Goal: Transaction & Acquisition: Purchase product/service

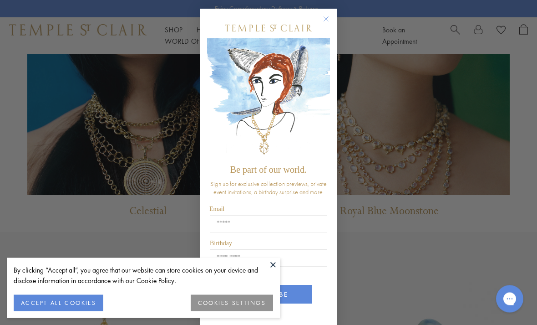
scroll to position [726, 0]
click at [263, 228] on input "Email" at bounding box center [268, 223] width 117 height 17
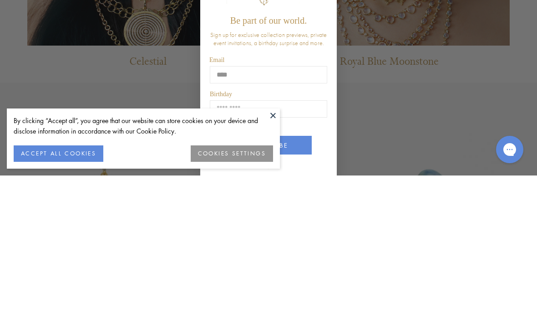
type input "*****"
type input "**********"
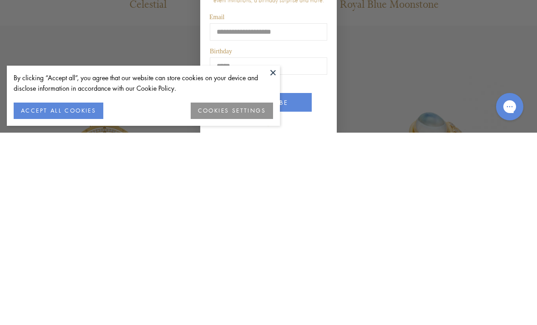
scroll to position [742, 0]
type input "*****"
click at [239, 294] on button "COOKIES SETTINGS" at bounding box center [232, 302] width 82 height 16
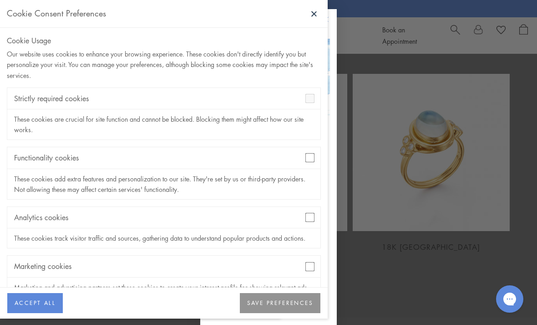
click at [316, 213] on div "Analytics cookies" at bounding box center [163, 217] width 313 height 21
click at [292, 313] on button "SAVE PREFERENCES" at bounding box center [280, 303] width 81 height 20
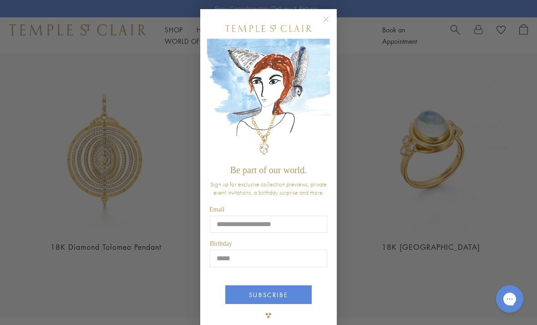
click at [286, 304] on button "SUBSCRIBE" at bounding box center [268, 294] width 86 height 19
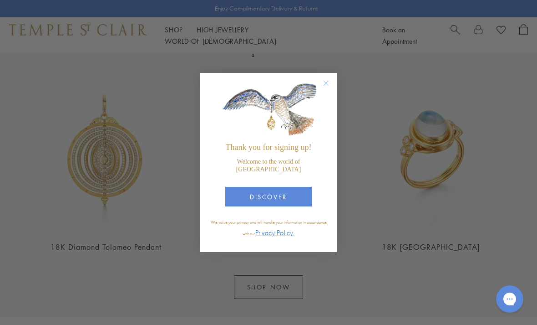
click at [326, 89] on circle "Close dialog" at bounding box center [326, 83] width 11 height 11
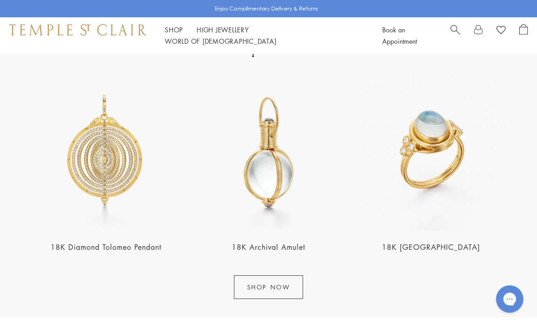
click at [122, 173] on img at bounding box center [105, 152] width 157 height 157
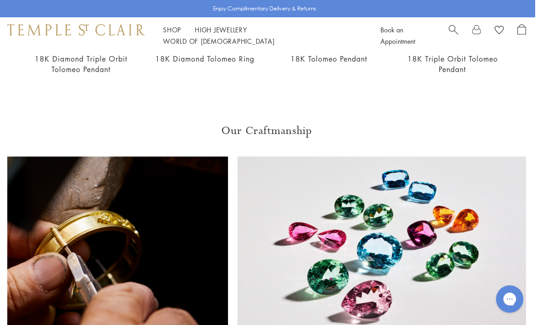
scroll to position [0, 68]
click at [369, 257] on img at bounding box center [381, 247] width 289 height 182
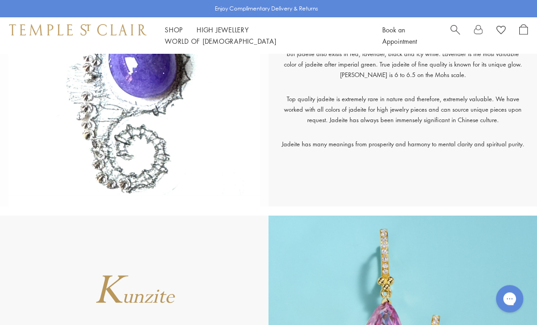
scroll to position [3362, 0]
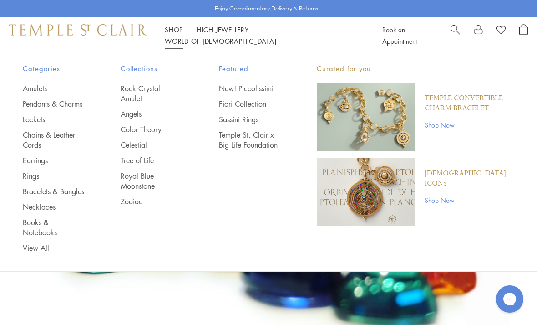
click at [43, 88] on link "Amulets" at bounding box center [53, 88] width 61 height 10
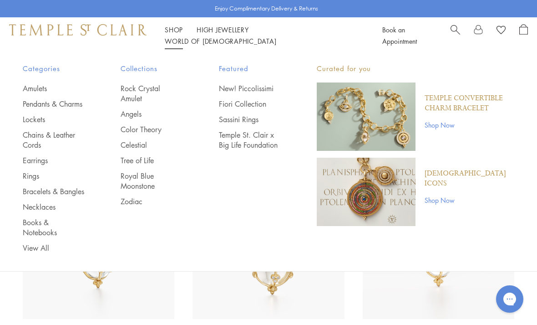
click at [43, 109] on link "Pendants & Charms" at bounding box center [53, 104] width 61 height 10
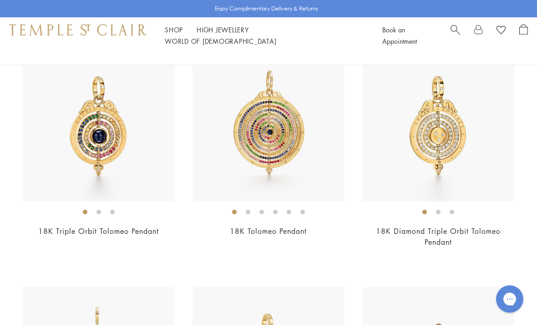
scroll to position [3086, 0]
click at [278, 239] on span "£35,323" at bounding box center [269, 244] width 30 height 10
click at [458, 233] on h2 "18K Diamond Triple Orbit Tolomeo Pendant" at bounding box center [439, 236] width 152 height 21
click at [447, 249] on span "£13,153" at bounding box center [439, 254] width 30 height 10
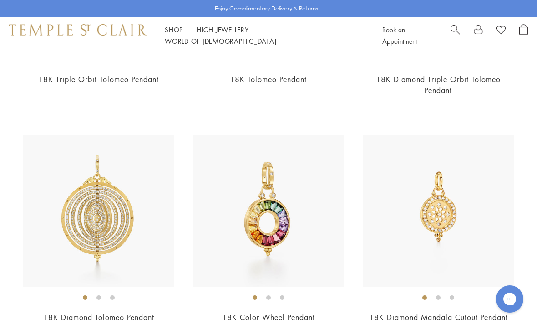
scroll to position [3254, 0]
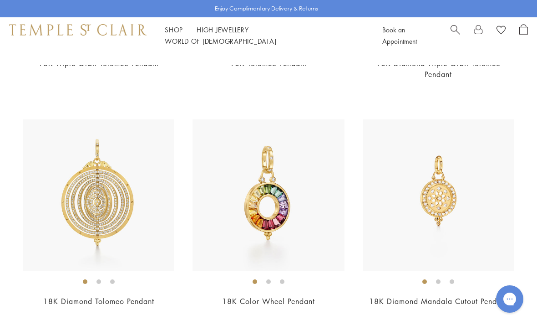
click at [132, 296] on link "18K Diamond Tolomeo Pendant" at bounding box center [98, 301] width 111 height 10
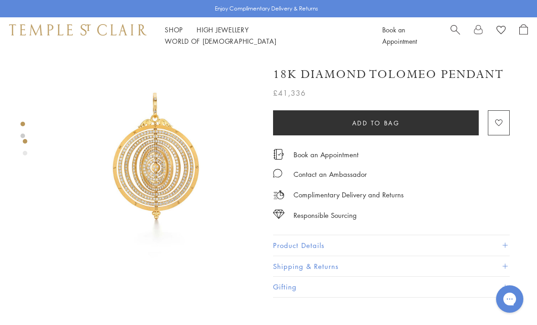
click at [503, 244] on span at bounding box center [504, 245] width 5 height 5
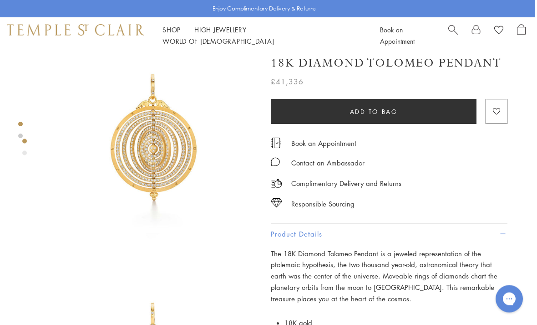
scroll to position [0, 2]
